Goal: Task Accomplishment & Management: Manage account settings

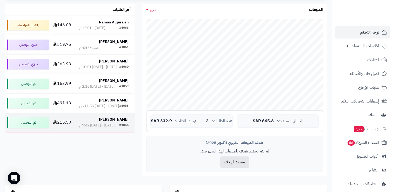
scroll to position [78, 0]
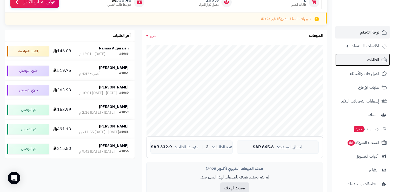
click at [369, 59] on span "الطلبات" at bounding box center [373, 59] width 12 height 7
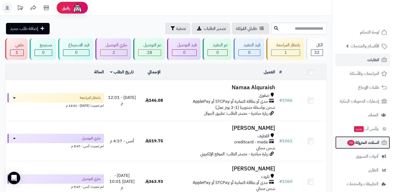
click at [350, 138] on link "السلات المتروكة 58" at bounding box center [362, 142] width 55 height 12
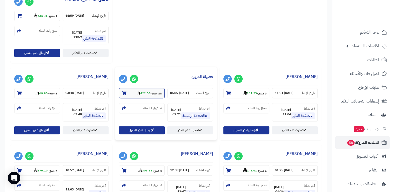
scroll to position [390, 0]
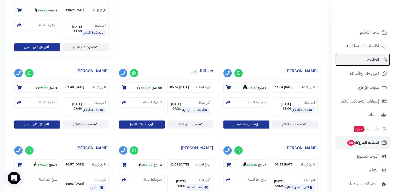
click at [376, 62] on span "الطلبات" at bounding box center [373, 59] width 12 height 7
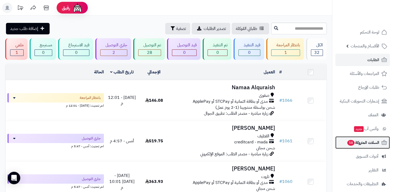
click at [370, 141] on span "السلات المتروكة 58" at bounding box center [363, 142] width 32 height 7
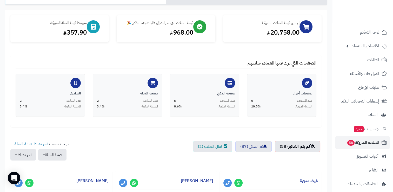
scroll to position [52, 0]
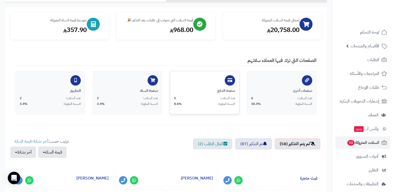
click at [175, 89] on div "صفحة الدفع" at bounding box center [204, 90] width 61 height 5
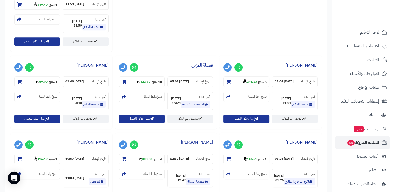
scroll to position [369, 0]
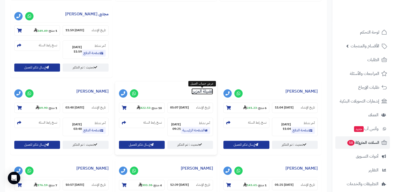
click at [194, 92] on link "فضيلة المزين" at bounding box center [202, 91] width 22 height 6
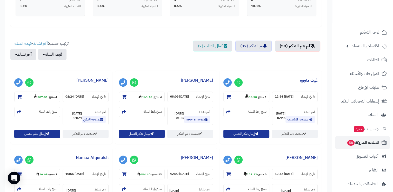
scroll to position [156, 0]
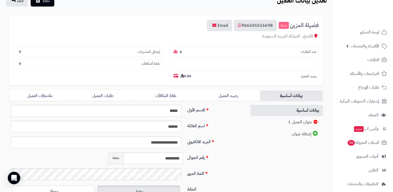
scroll to position [34, 0]
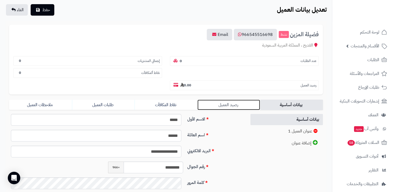
click at [230, 100] on link "رصيد العميل" at bounding box center [228, 105] width 63 height 10
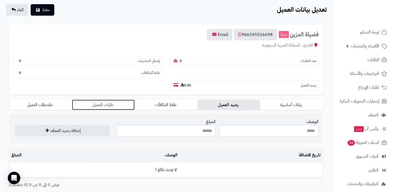
click at [114, 100] on link "طلبات العميل" at bounding box center [103, 105] width 63 height 10
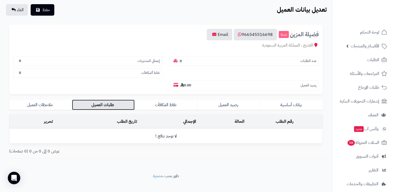
scroll to position [29, 0]
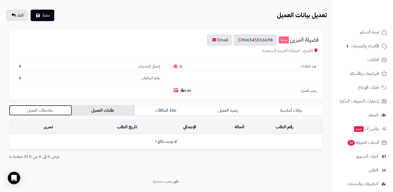
click at [50, 105] on link "ملاحظات العميل" at bounding box center [40, 110] width 63 height 10
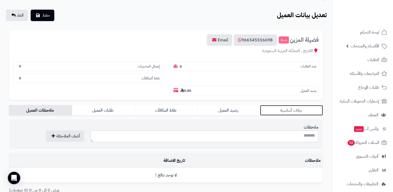
click at [276, 105] on link "بيانات أساسية" at bounding box center [291, 110] width 63 height 10
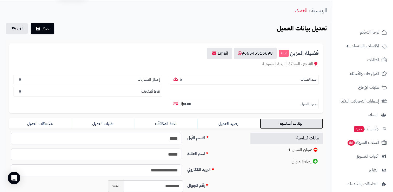
scroll to position [0, 0]
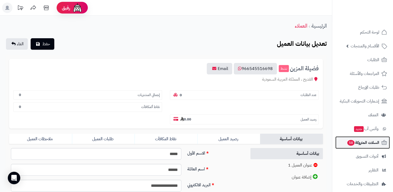
click at [363, 144] on span "السلات المتروكة 58" at bounding box center [363, 142] width 32 height 7
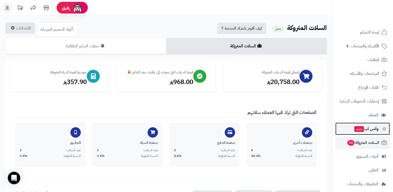
click at [367, 129] on span "وآتس آب جديد" at bounding box center [366, 128] width 25 height 7
